Goal: Transaction & Acquisition: Subscribe to service/newsletter

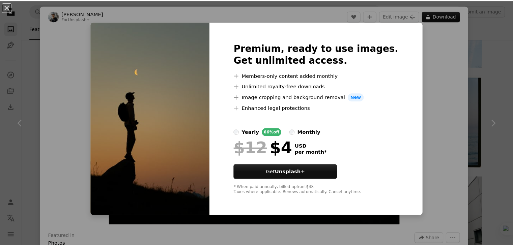
scroll to position [217, 0]
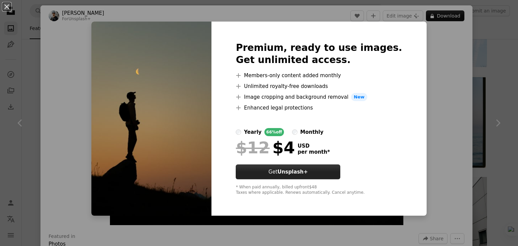
click at [295, 169] on button "Get Unsplash+" at bounding box center [288, 172] width 105 height 15
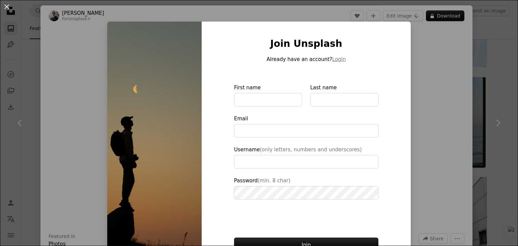
click at [415, 59] on div "An X shape Join Unsplash Already have an account? Login First name Last name Em…" at bounding box center [259, 123] width 518 height 246
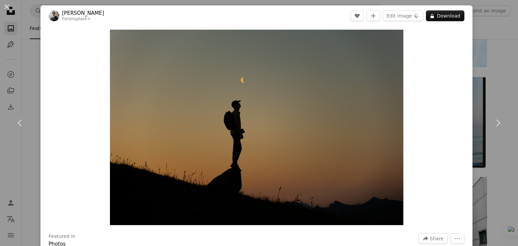
click at [34, 76] on div "An X shape Chevron left Chevron right [PERSON_NAME] For Unsplash+ A heart A plu…" at bounding box center [259, 123] width 518 height 246
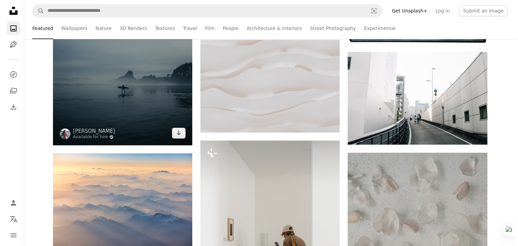
scroll to position [344, 0]
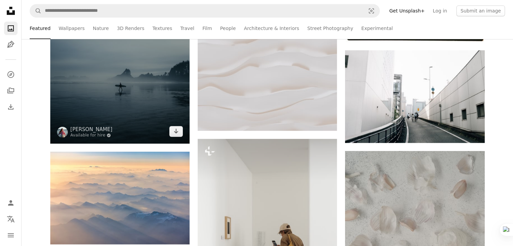
click at [148, 99] on img at bounding box center [119, 39] width 139 height 209
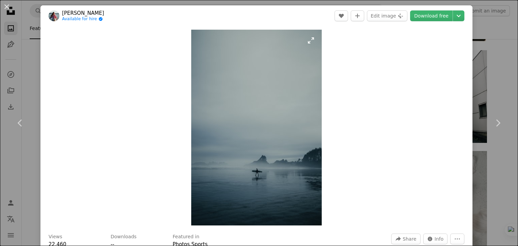
click at [291, 132] on img "Zoom in on this image" at bounding box center [256, 128] width 130 height 196
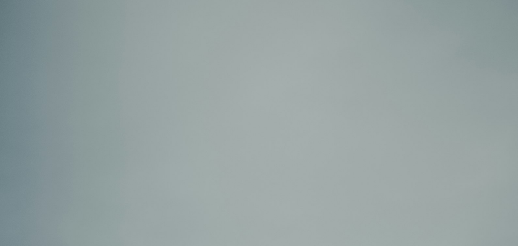
scroll to position [258, 0]
